Goal: Navigation & Orientation: Understand site structure

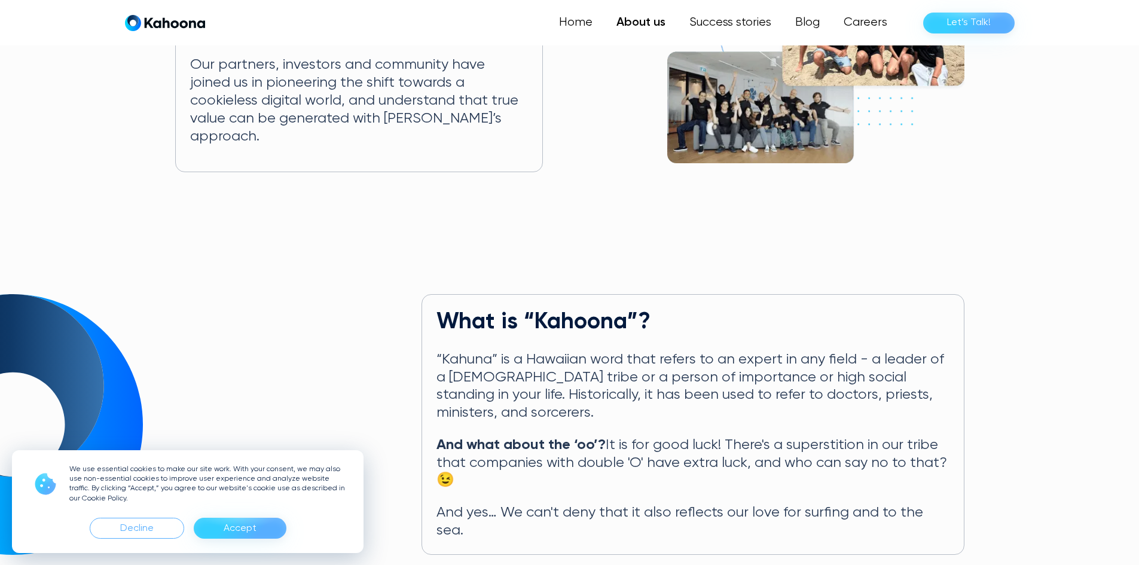
scroll to position [362, 0]
click at [262, 519] on div "Accept" at bounding box center [240, 528] width 93 height 21
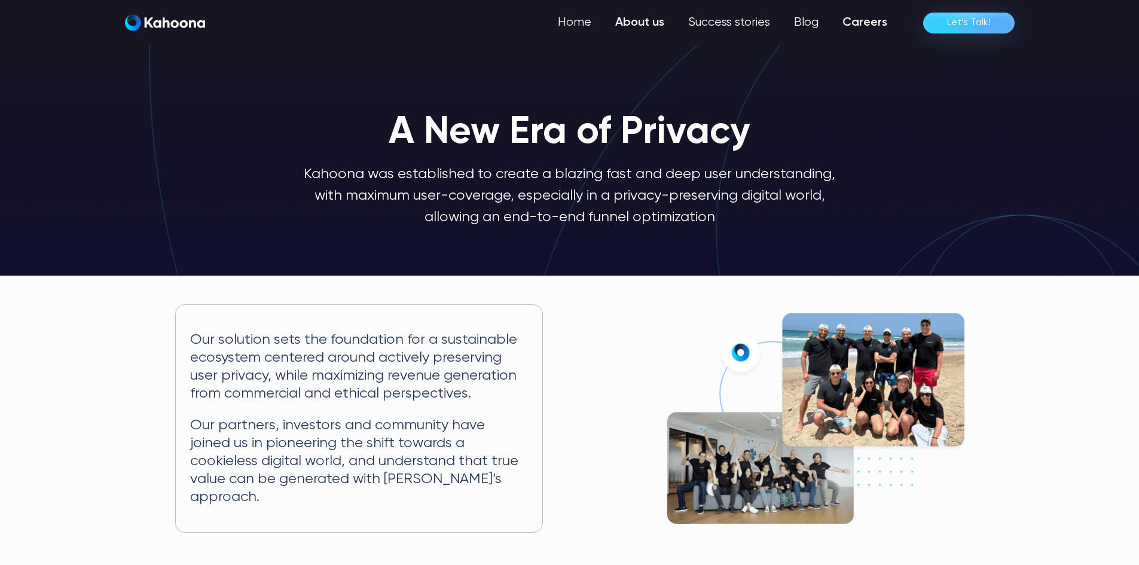
scroll to position [0, 0]
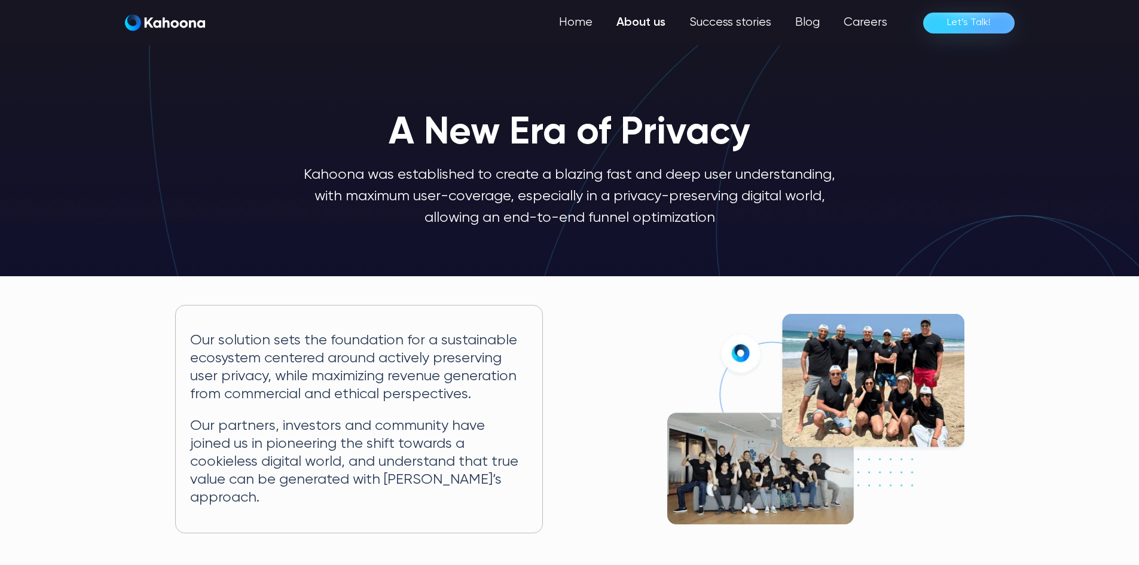
click at [996, 19] on link "Let’s Talk!" at bounding box center [968, 23] width 91 height 21
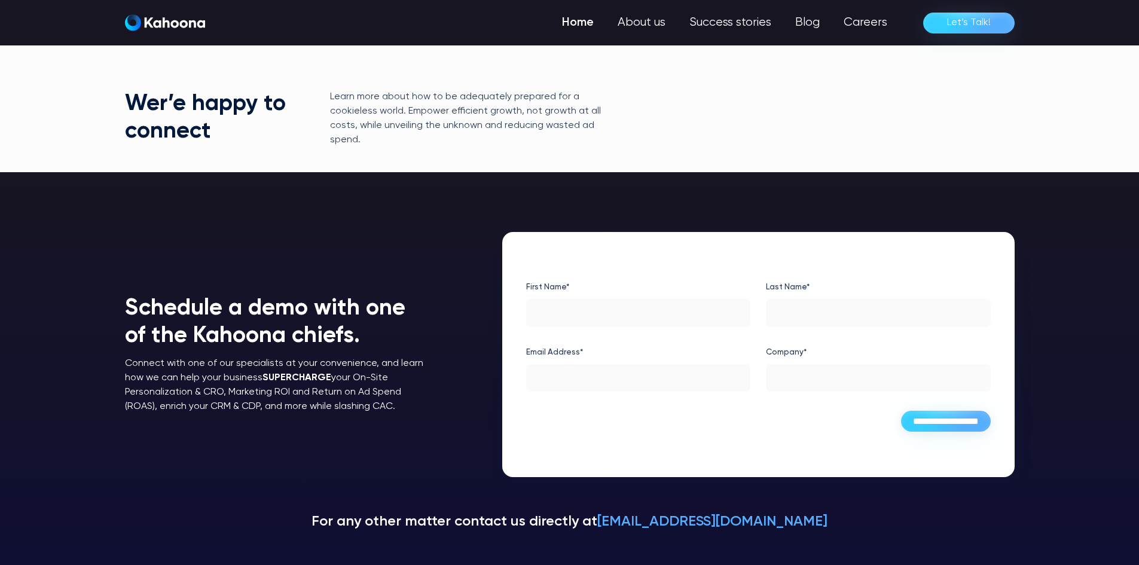
click at [590, 26] on link "Home" at bounding box center [578, 23] width 56 height 24
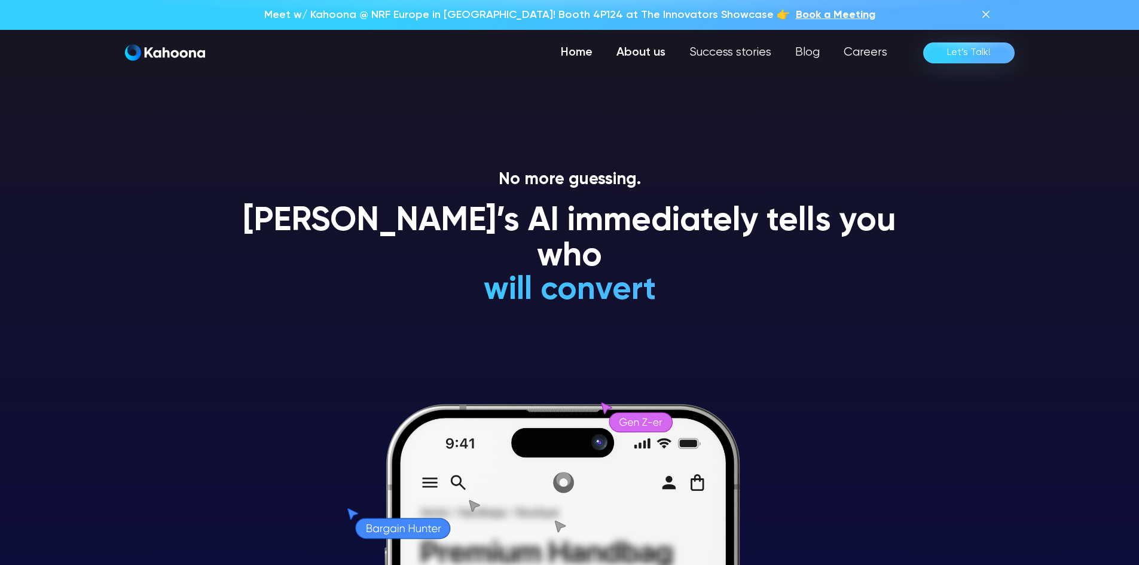
click at [645, 49] on link "About us" at bounding box center [641, 53] width 73 height 24
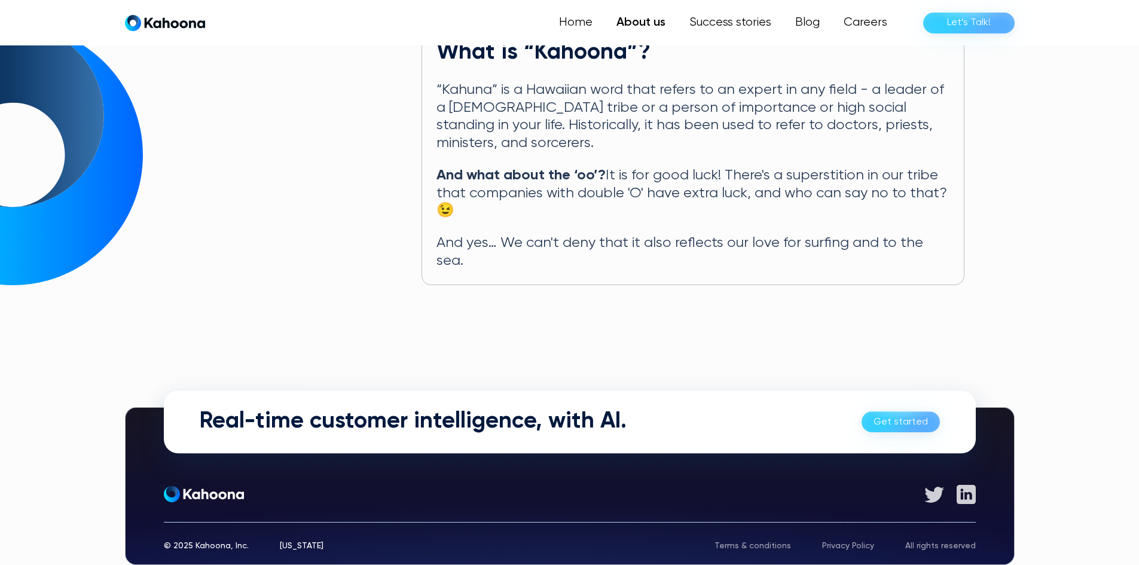
scroll to position [632, 0]
